Goal: Navigation & Orientation: Find specific page/section

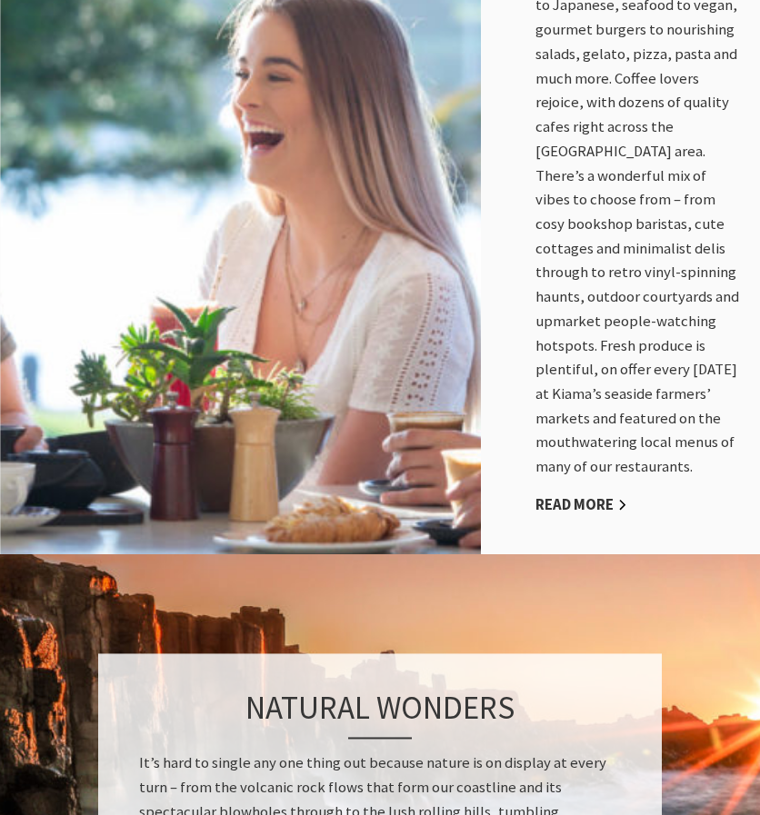
scroll to position [1038, 0]
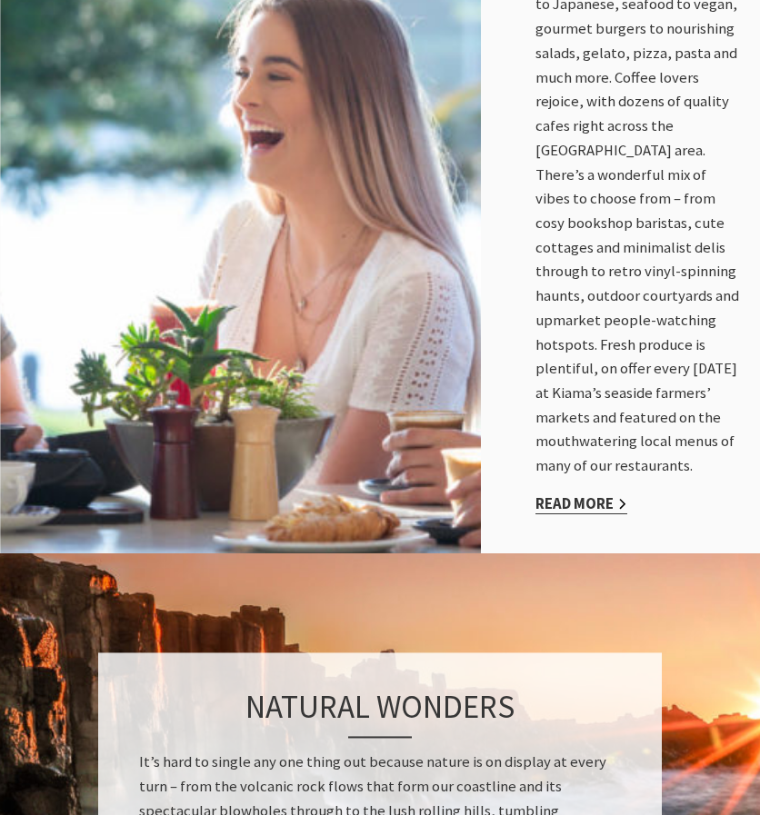
click at [575, 513] on link "Read More" at bounding box center [581, 504] width 92 height 20
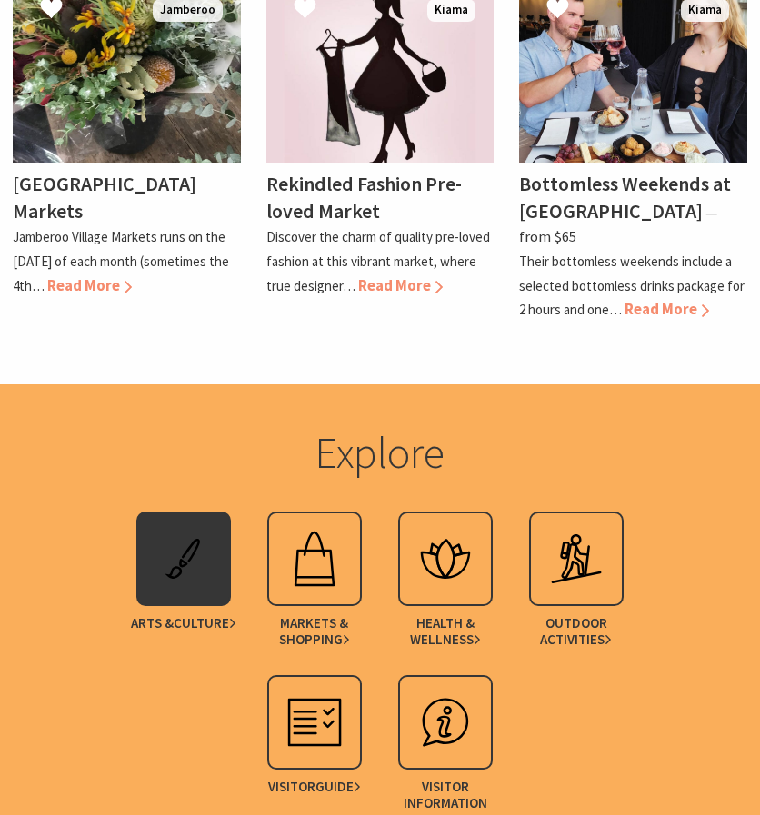
scroll to position [3494, 0]
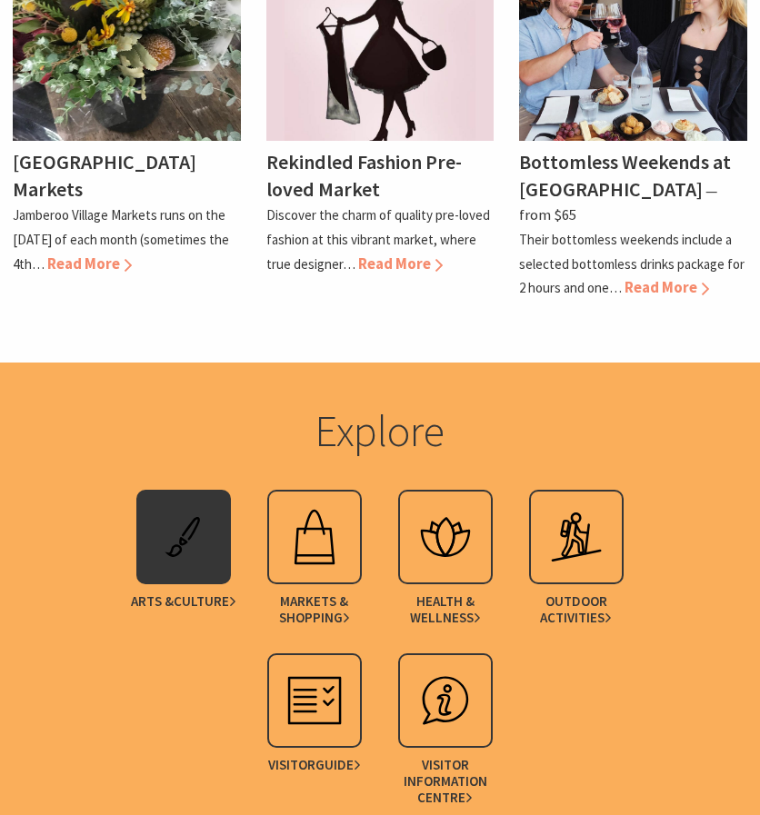
click at [176, 501] on img at bounding box center [183, 537] width 73 height 73
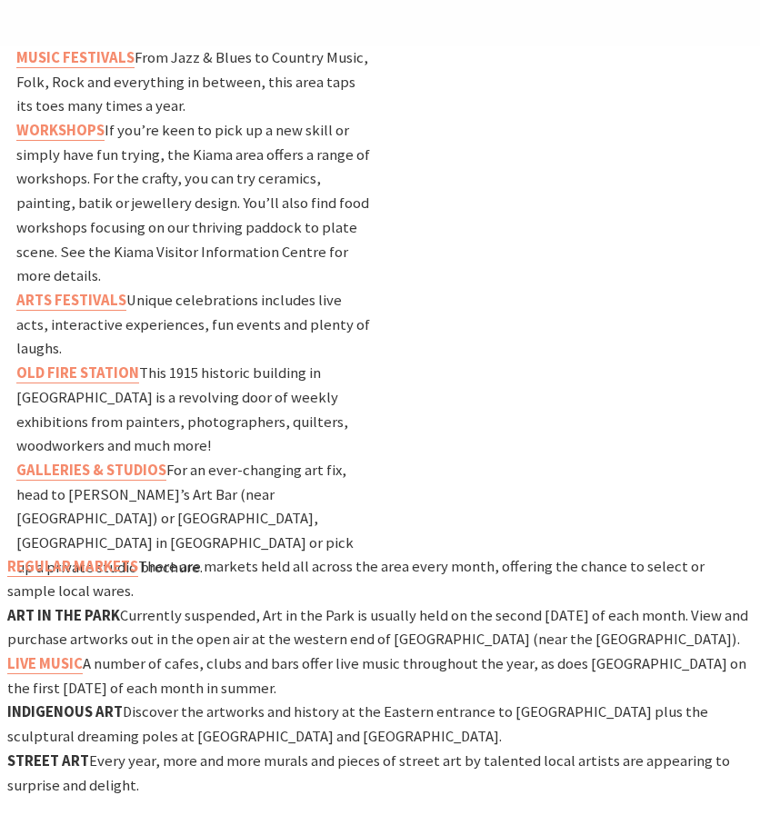
scroll to position [949, 0]
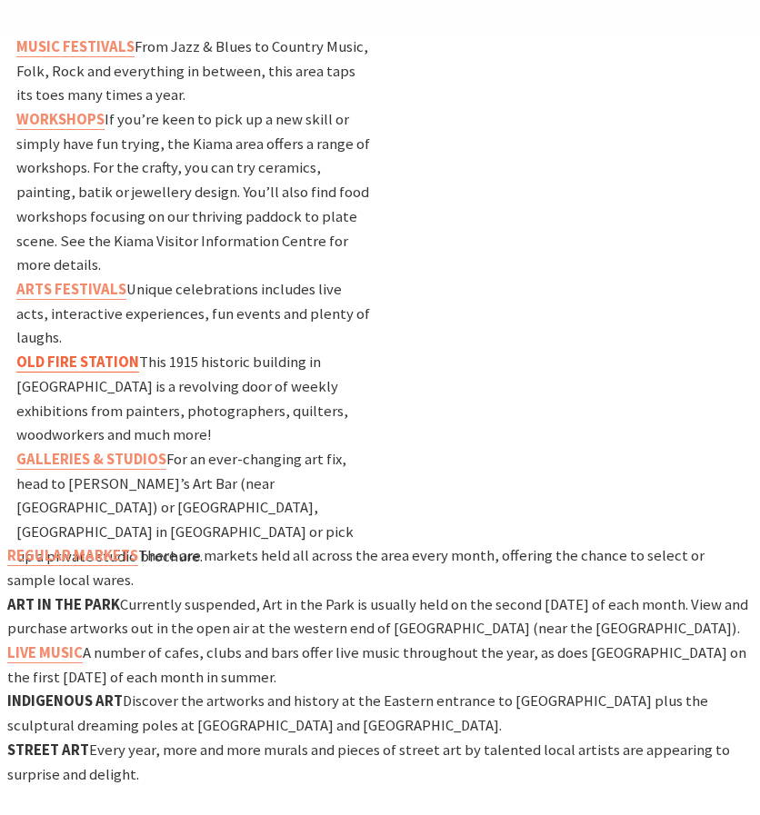
click at [112, 353] on strong "OLD FIRE STATION" at bounding box center [77, 362] width 123 height 19
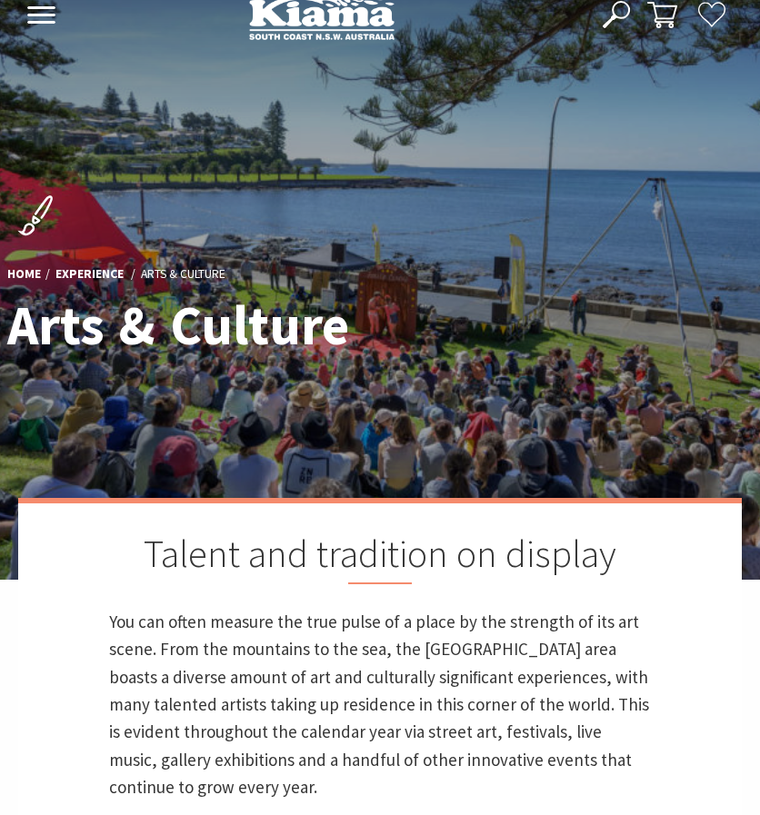
scroll to position [0, 0]
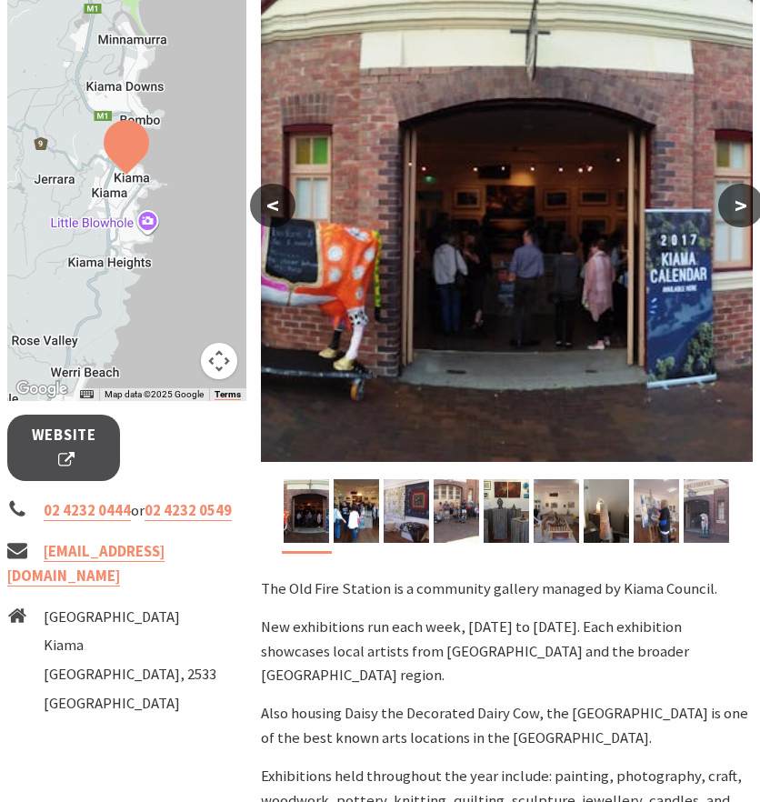
scroll to position [318, 0]
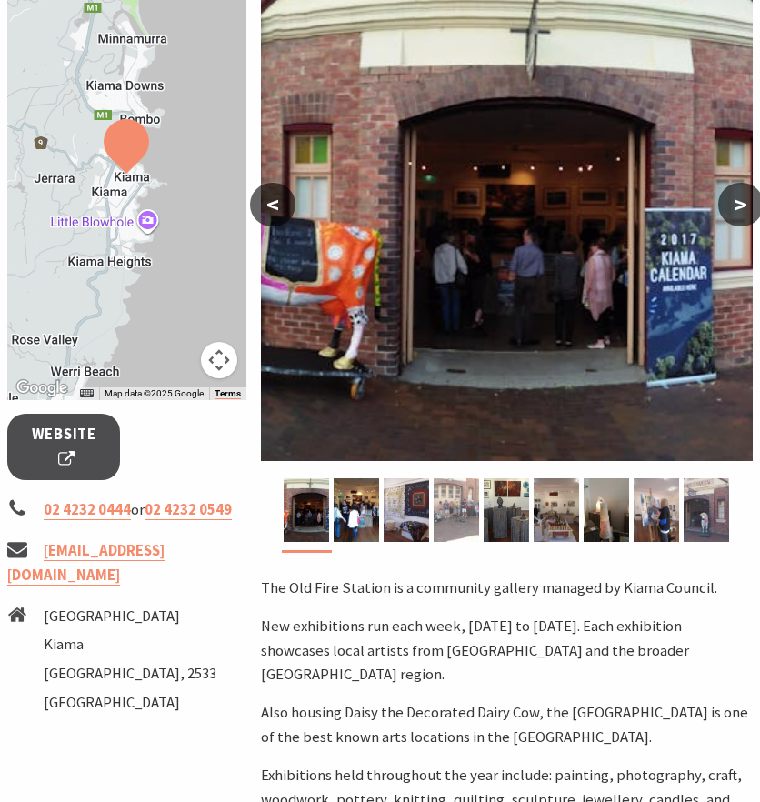
click at [449, 494] on img at bounding box center [455, 510] width 45 height 64
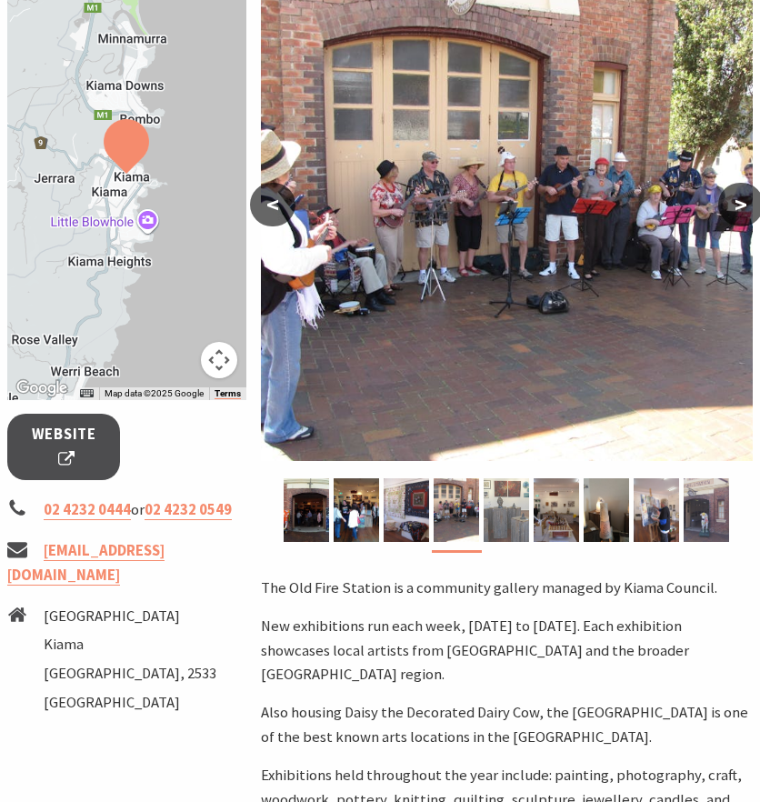
click at [507, 514] on img at bounding box center [505, 510] width 45 height 64
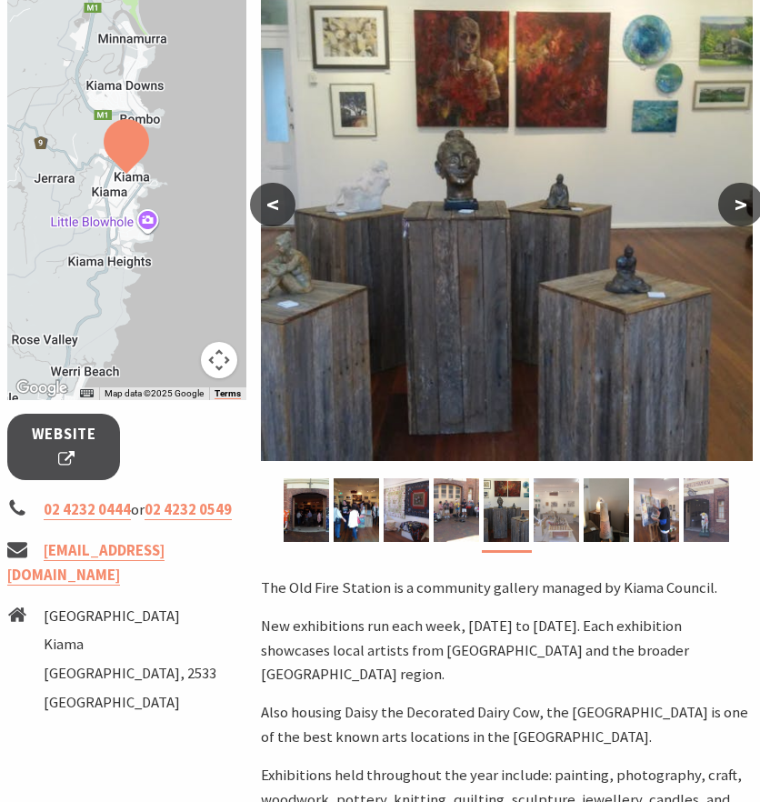
click at [571, 529] on img at bounding box center [555, 510] width 45 height 64
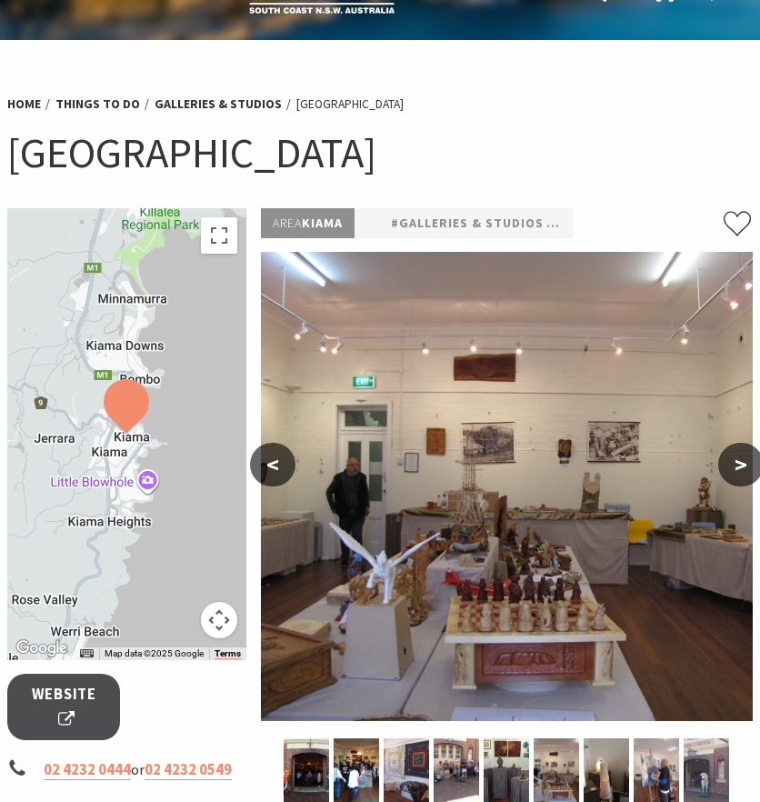
scroll to position [59, 0]
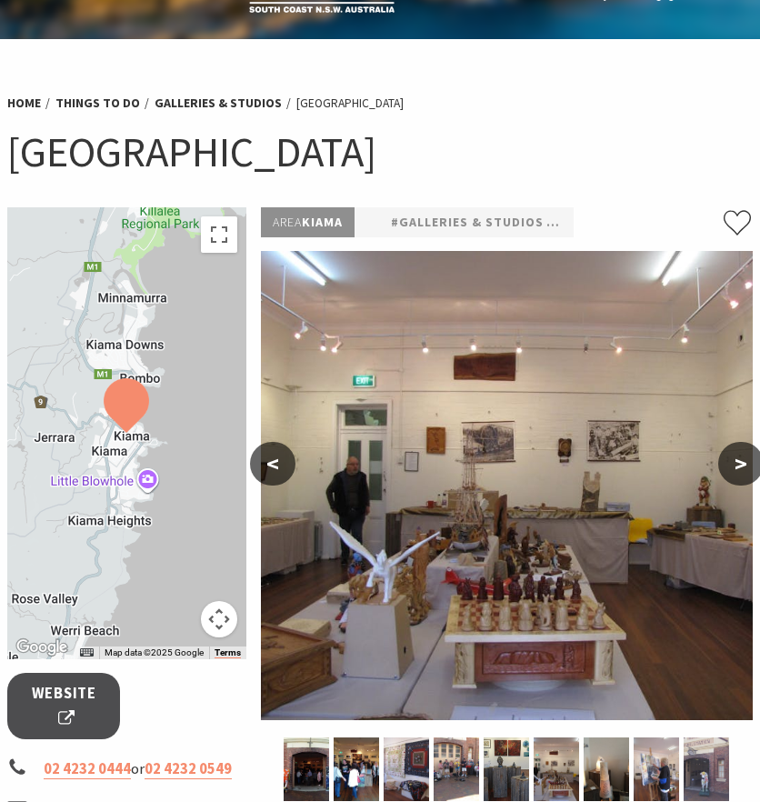
click at [740, 457] on button ">" at bounding box center [740, 464] width 45 height 44
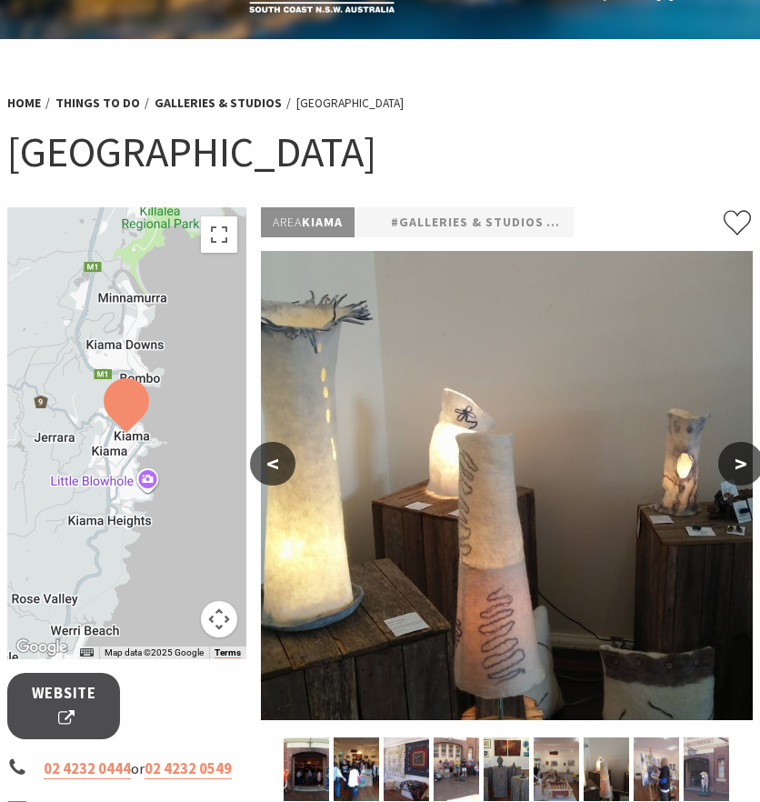
click at [740, 457] on button ">" at bounding box center [740, 464] width 45 height 44
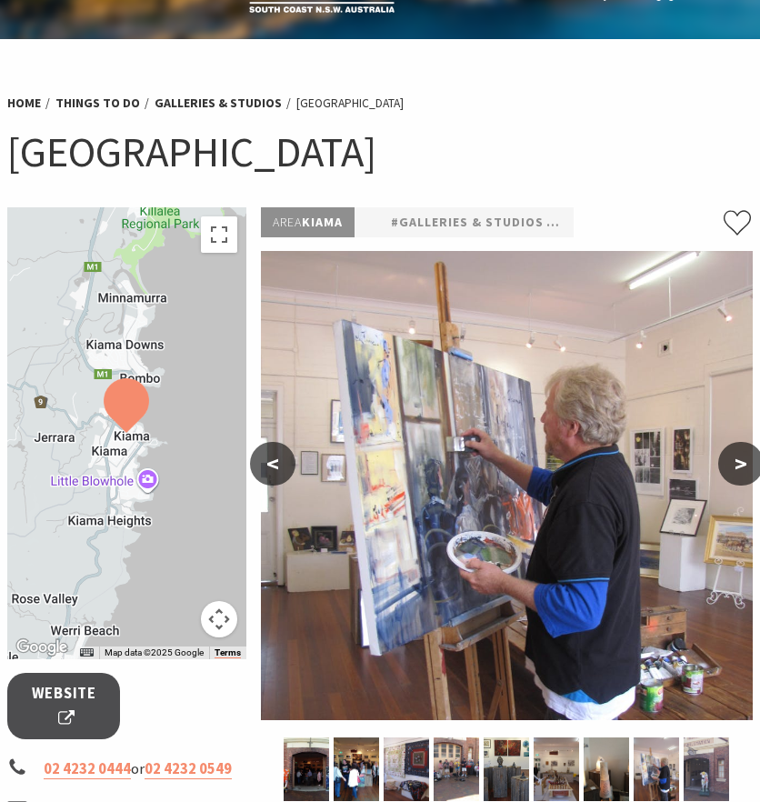
click at [740, 457] on button ">" at bounding box center [740, 464] width 45 height 44
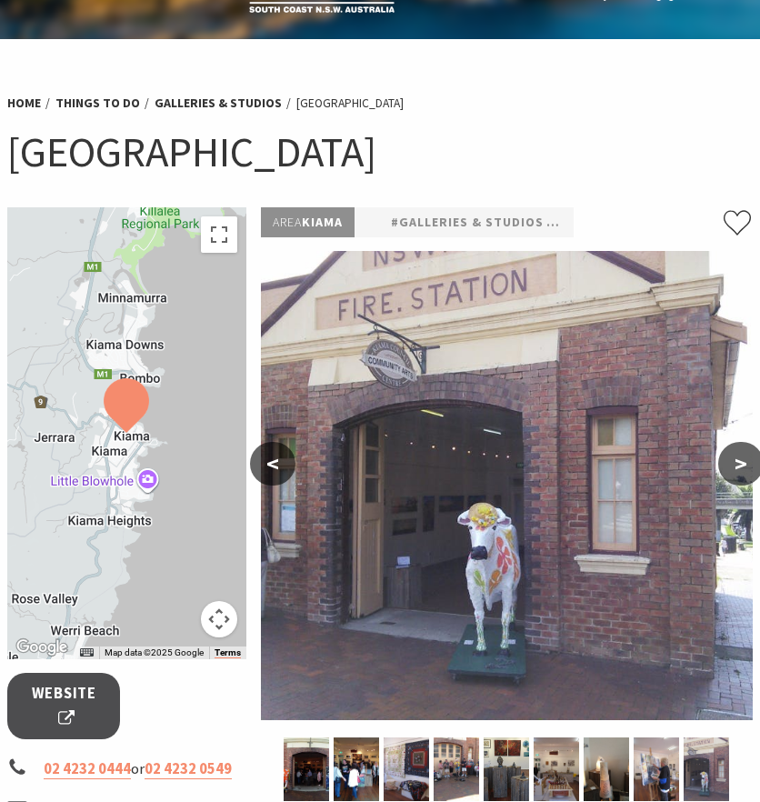
scroll to position [0, 0]
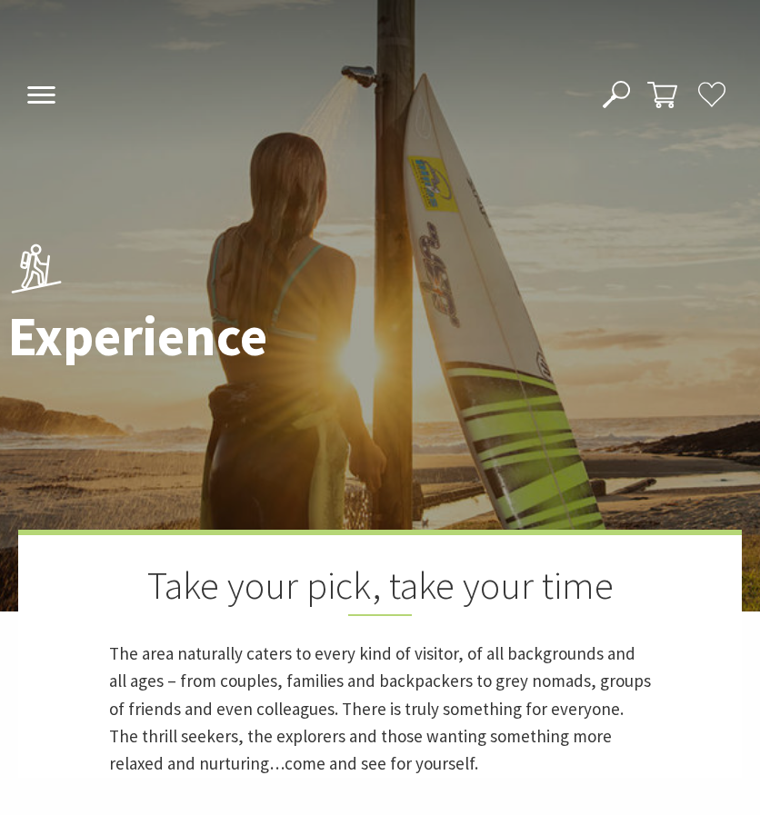
scroll to position [1038, 0]
